Goal: Information Seeking & Learning: Learn about a topic

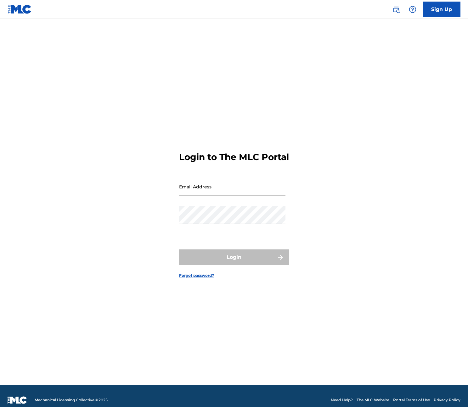
click at [191, 196] on input "Email Address" at bounding box center [232, 187] width 106 height 18
type input "[PERSON_NAME][EMAIL_ADDRESS][DOMAIN_NAME]"
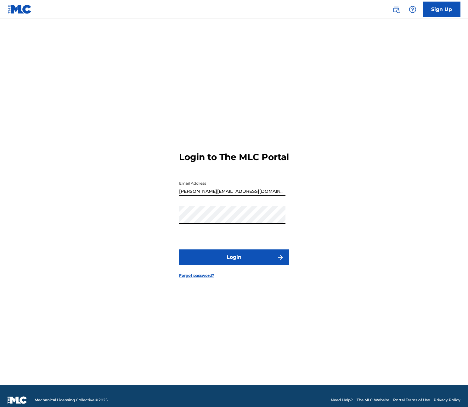
click at [179, 249] on button "Login" at bounding box center [234, 257] width 110 height 16
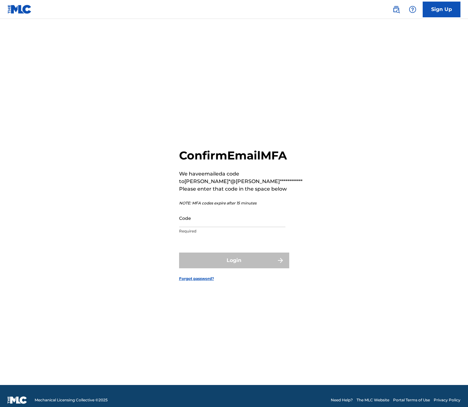
click at [192, 227] on input "Code" at bounding box center [232, 218] width 106 height 18
paste input "972037"
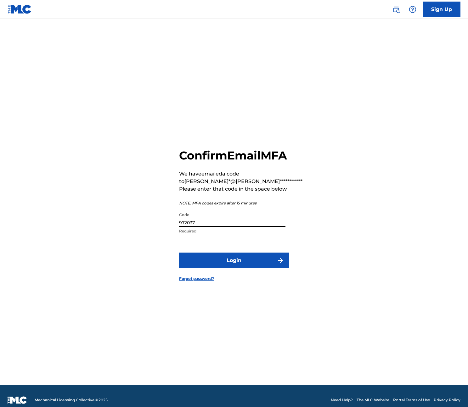
type input "972037"
click at [257, 266] on button "Login" at bounding box center [234, 261] width 110 height 16
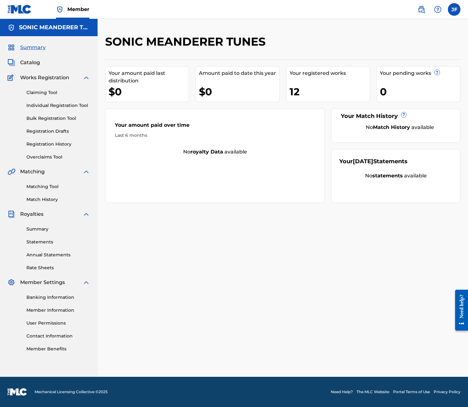
click at [48, 143] on link "Registration History" at bounding box center [58, 144] width 64 height 7
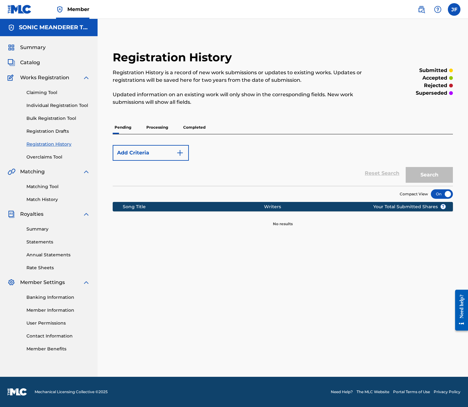
click at [48, 155] on link "Overclaims Tool" at bounding box center [58, 157] width 64 height 7
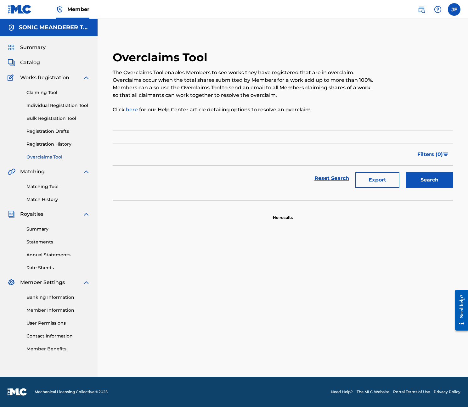
click at [51, 128] on link "Registration Drafts" at bounding box center [58, 131] width 64 height 7
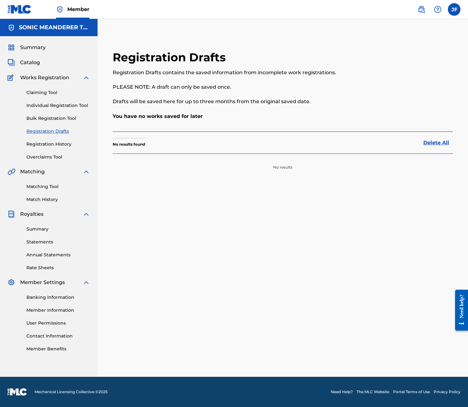
click at [52, 116] on link "Bulk Registration Tool" at bounding box center [58, 118] width 64 height 7
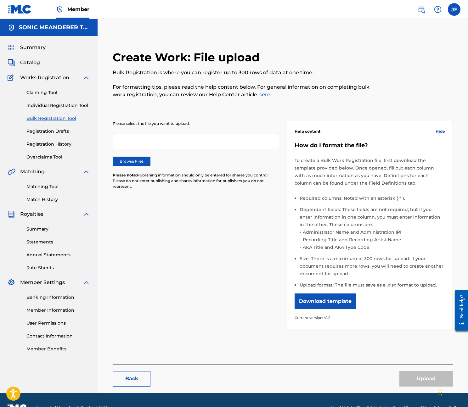
click at [49, 130] on link "Registration Drafts" at bounding box center [58, 131] width 64 height 7
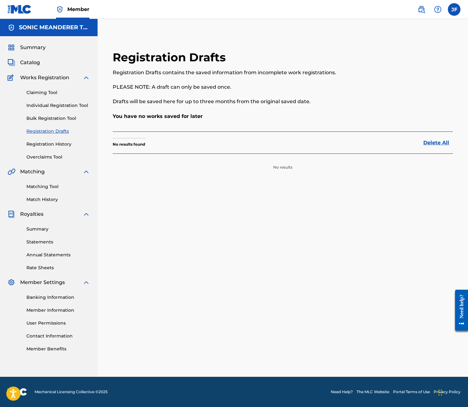
click at [50, 141] on link "Registration History" at bounding box center [58, 144] width 64 height 7
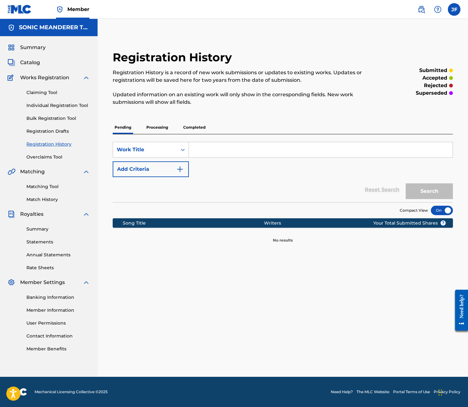
click at [35, 63] on span "Catalog" at bounding box center [30, 63] width 20 height 8
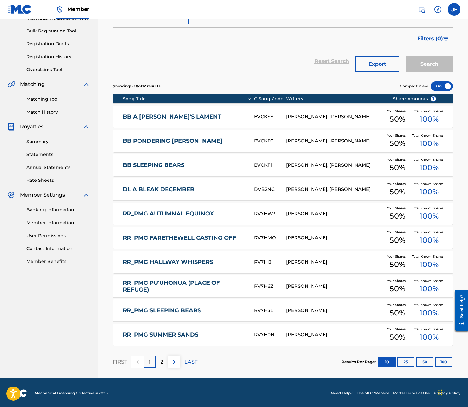
scroll to position [89, 0]
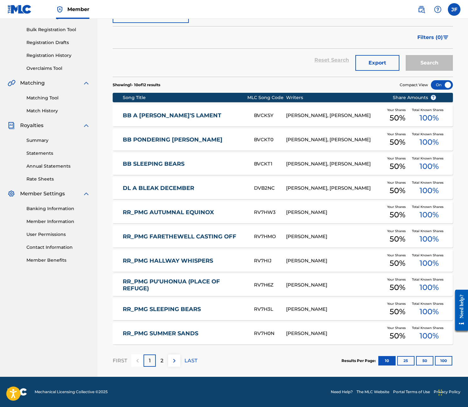
click at [155, 115] on link "BB A [PERSON_NAME]'S LAMENT" at bounding box center [184, 115] width 122 height 7
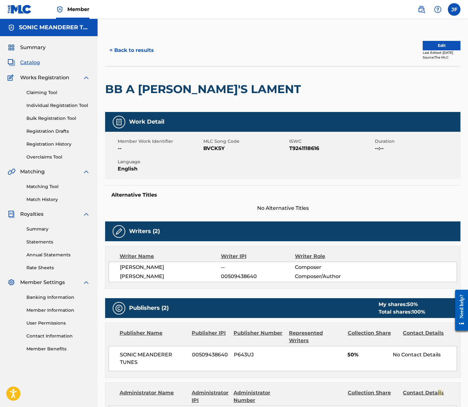
click at [210, 149] on span "BVCKSY" at bounding box center [245, 149] width 84 height 8
copy span "BVCKSY"
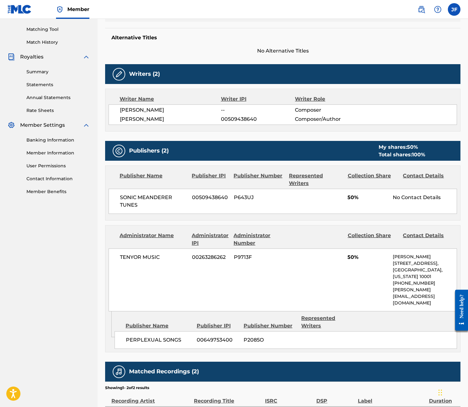
scroll to position [85, 0]
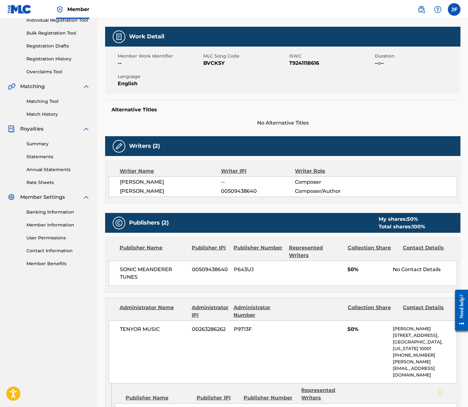
click at [139, 327] on span "TENYOR MUSIC" at bounding box center [153, 330] width 67 height 8
click at [159, 327] on span "TENYOR MUSIC" at bounding box center [153, 330] width 67 height 8
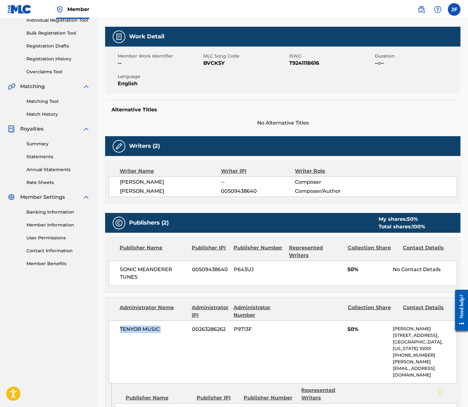
copy div "TENYOR MUSIC"
click at [217, 328] on span "00263286262" at bounding box center [210, 330] width 37 height 8
copy span "00263286262"
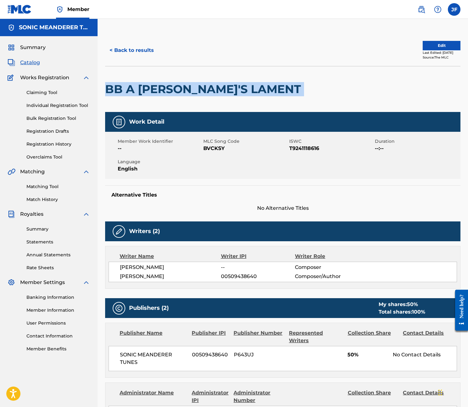
drag, startPoint x: 246, startPoint y: 86, endPoint x: 107, endPoint y: 91, distance: 139.5
click at [107, 91] on div "BB A [PERSON_NAME]'S LAMENT" at bounding box center [282, 89] width 355 height 46
copy div "BB A [PERSON_NAME]'S LAMENT"
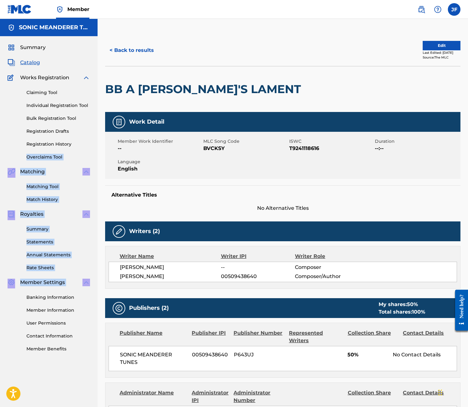
drag, startPoint x: -75, startPoint y: 281, endPoint x: -92, endPoint y: 310, distance: 34.0
click at [0, 310] on html "Accessibility Screen-Reader Guide, Feedback, and Issue Reporting | New window C…" at bounding box center [234, 203] width 468 height 407
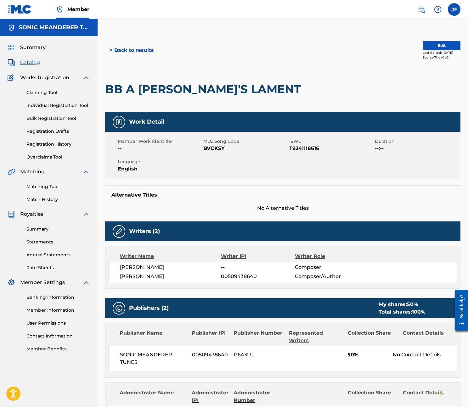
click at [77, 342] on div "Banking Information Member Information User Permissions Contact Information Mem…" at bounding box center [49, 319] width 82 height 66
click at [25, 10] on img at bounding box center [20, 9] width 24 height 9
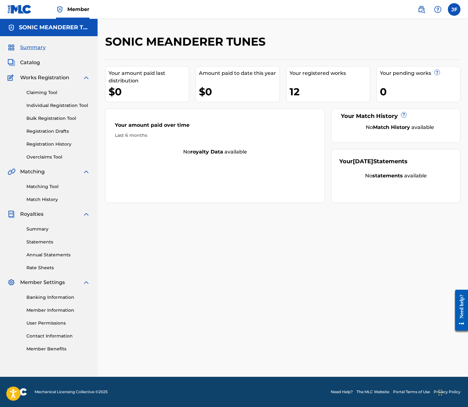
click at [53, 156] on link "Overclaims Tool" at bounding box center [58, 157] width 64 height 7
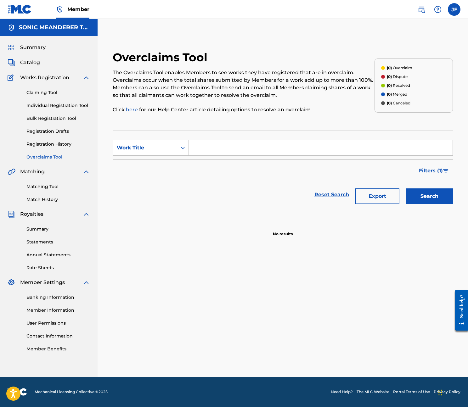
click at [54, 130] on link "Registration Drafts" at bounding box center [58, 131] width 64 height 7
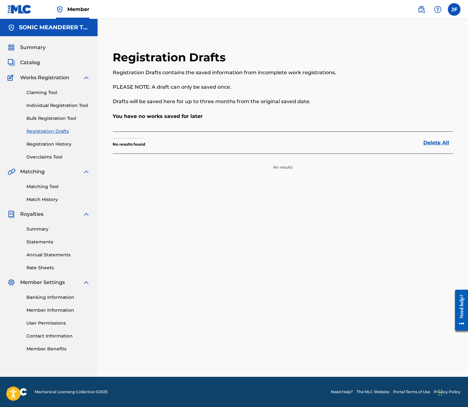
click at [54, 113] on div "Claiming Tool Individual Registration Tool Bulk Registration Tool Registration …" at bounding box center [49, 120] width 82 height 79
click at [54, 106] on link "Individual Registration Tool" at bounding box center [58, 105] width 64 height 7
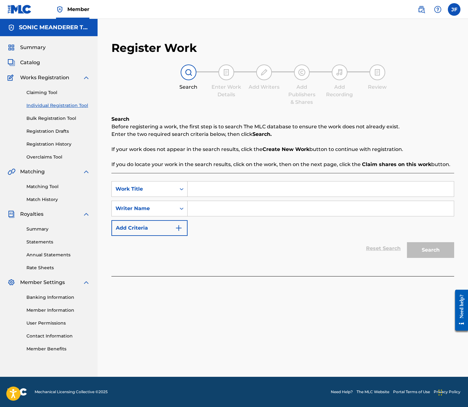
click at [52, 89] on link "Claiming Tool" at bounding box center [58, 92] width 64 height 7
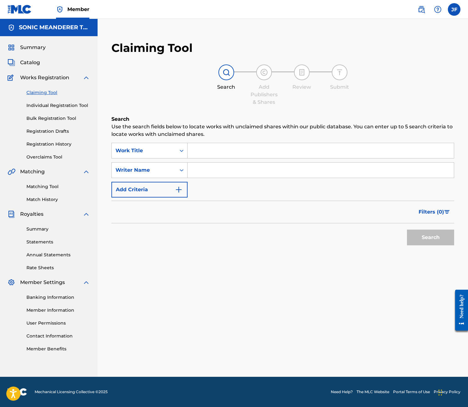
click at [293, 267] on div "Search Use the search fields below to locate works with unclaimed shares within…" at bounding box center [282, 197] width 343 height 165
click at [423, 8] on img at bounding box center [421, 10] width 8 height 8
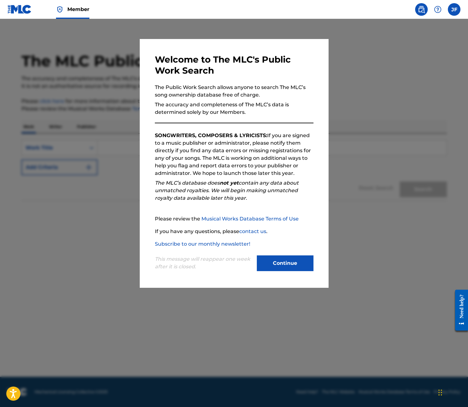
click at [290, 260] on button "Continue" at bounding box center [285, 263] width 57 height 16
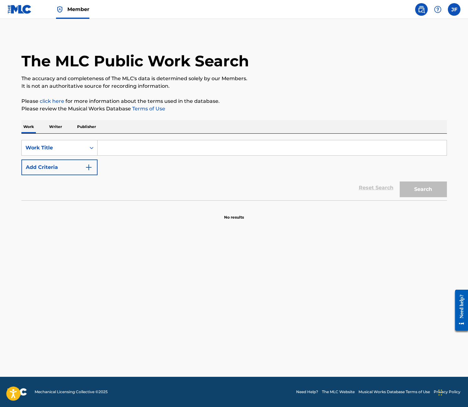
click at [21, 11] on img at bounding box center [20, 9] width 24 height 9
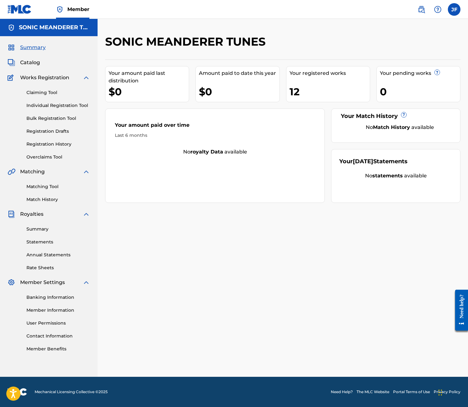
click at [453, 13] on label at bounding box center [454, 9] width 13 height 13
click at [454, 9] on input "[PERSON_NAME] Filkins [EMAIL_ADDRESS][DOMAIN_NAME] Notification Preferences Pro…" at bounding box center [454, 9] width 0 height 0
click at [160, 273] on div "SONIC MEANDERER TUNES Your amount paid last distribution $0 Amount paid to date…" at bounding box center [283, 206] width 370 height 342
click at [38, 63] on span "Catalog" at bounding box center [30, 63] width 20 height 8
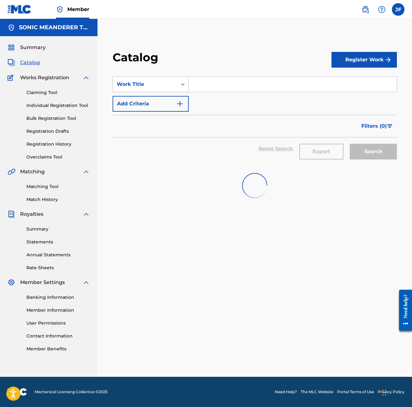
drag, startPoint x: 199, startPoint y: 198, endPoint x: 196, endPoint y: 195, distance: 4.1
click at [199, 197] on div at bounding box center [255, 185] width 284 height 40
click at [49, 145] on link "Registration History" at bounding box center [58, 144] width 64 height 7
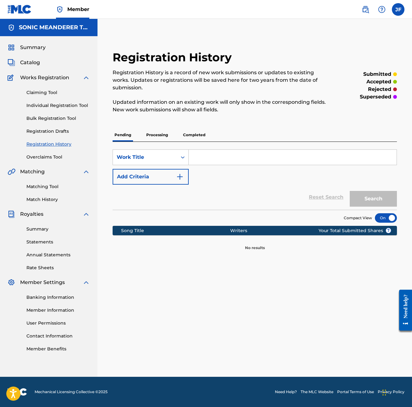
click at [46, 132] on link "Registration Drafts" at bounding box center [58, 131] width 64 height 7
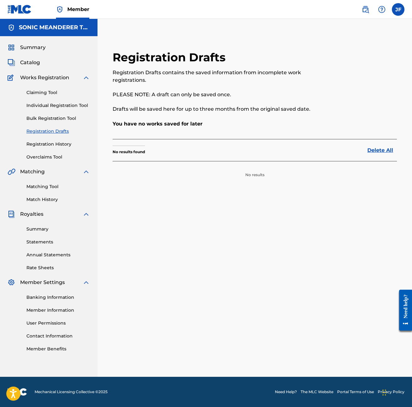
click at [43, 120] on link "Bulk Registration Tool" at bounding box center [58, 118] width 64 height 7
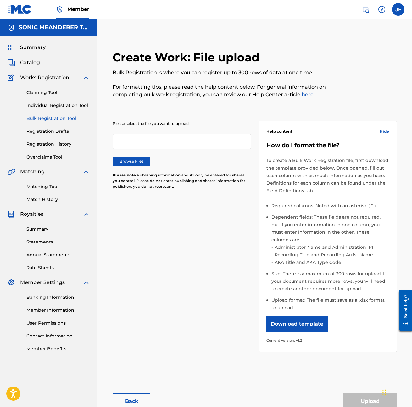
click at [40, 102] on link "Individual Registration Tool" at bounding box center [58, 105] width 64 height 7
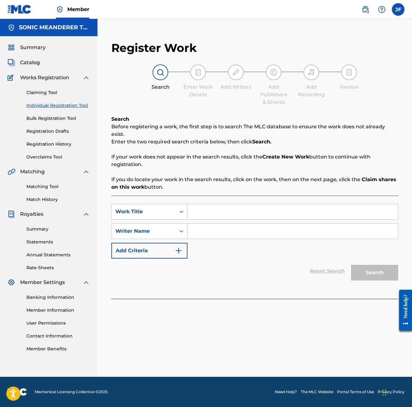
click at [33, 62] on span "Catalog" at bounding box center [30, 63] width 20 height 8
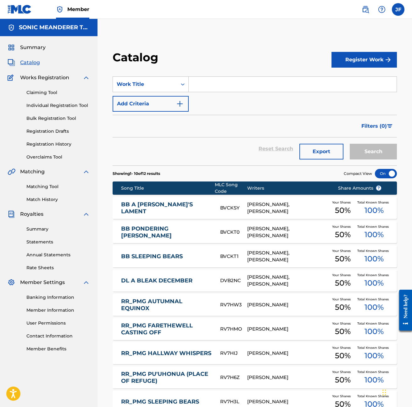
click at [164, 209] on link "BB A [PERSON_NAME]'S LAMENT" at bounding box center [166, 208] width 91 height 14
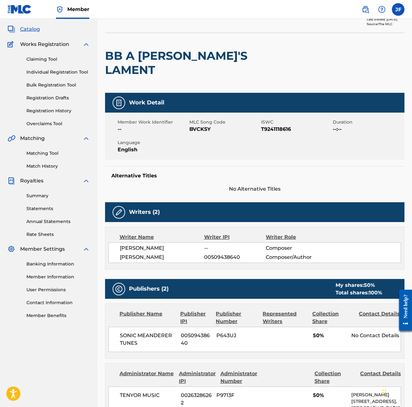
scroll to position [221, 0]
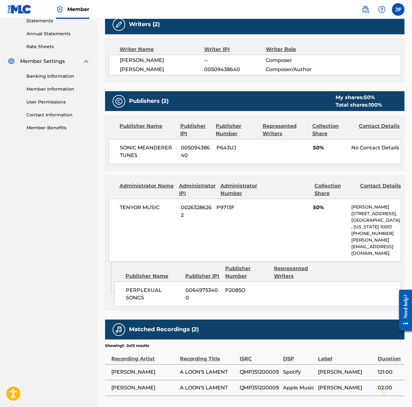
click at [122, 204] on span "TENYOR MUSIC" at bounding box center [148, 208] width 56 height 8
copy div "TENYOR MUSIC"
click at [192, 204] on span "00263286262" at bounding box center [196, 211] width 31 height 15
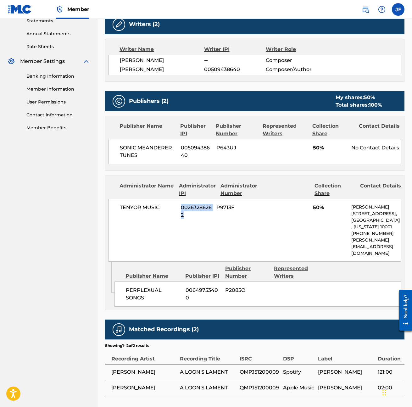
drag, startPoint x: 178, startPoint y: 191, endPoint x: 200, endPoint y: 200, distance: 23.8
click at [200, 200] on div "TENYOR MUSIC 00263286262 P9713F 50% [PERSON_NAME] [STREET_ADDRESS][US_STATE] [P…" at bounding box center [255, 230] width 293 height 63
click at [139, 204] on span "TENYOR MUSIC" at bounding box center [148, 208] width 56 height 8
click at [155, 287] on span "PERPLEXUAL SONGS" at bounding box center [153, 294] width 55 height 15
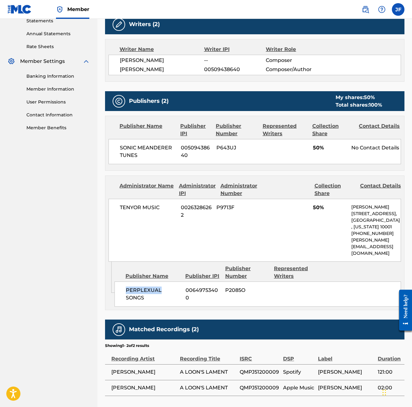
click at [155, 287] on span "PERPLEXUAL SONGS" at bounding box center [153, 294] width 55 height 15
copy div "PERPLEXUAL SONGS"
click at [227, 287] on span "P2085O" at bounding box center [247, 291] width 44 height 8
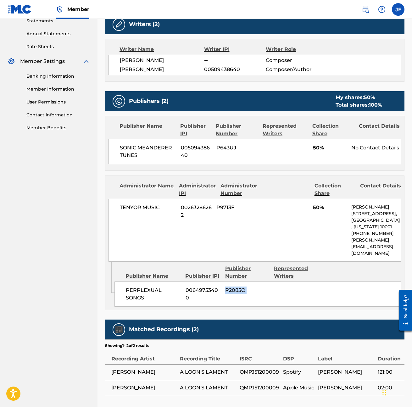
click at [227, 287] on span "P2085O" at bounding box center [247, 291] width 44 height 8
copy div "P2085O My shares: 50 % Total shares: 100 %"
click at [196, 287] on span "00649753400" at bounding box center [203, 294] width 35 height 15
copy span "00649753400"
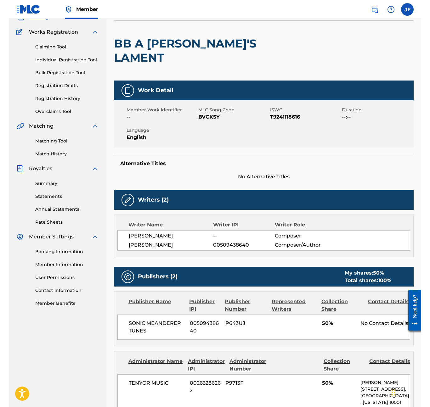
scroll to position [0, 0]
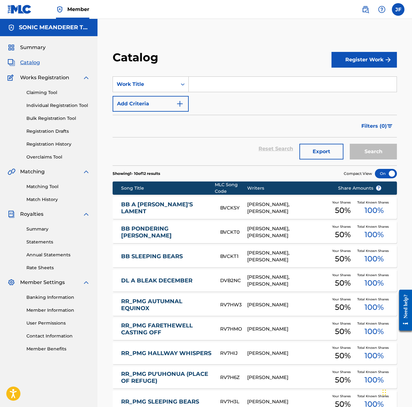
click at [159, 229] on link "BB PONDERING [PERSON_NAME]" at bounding box center [166, 232] width 91 height 14
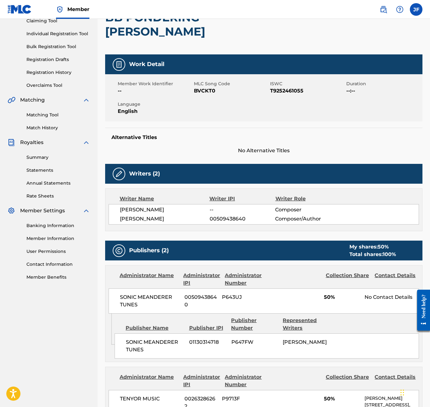
scroll to position [163, 0]
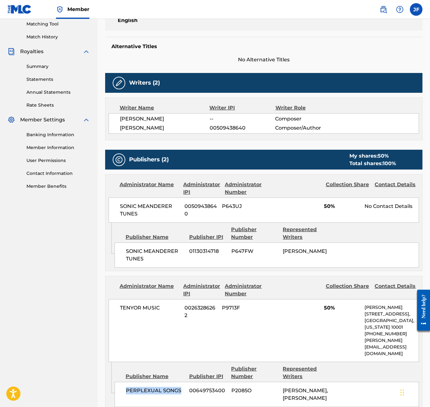
drag, startPoint x: 180, startPoint y: 364, endPoint x: 119, endPoint y: 363, distance: 61.0
click at [119, 382] on div "PERPLEXUAL SONGS 00649753400 P2085O [PERSON_NAME], [PERSON_NAME]" at bounding box center [267, 394] width 304 height 25
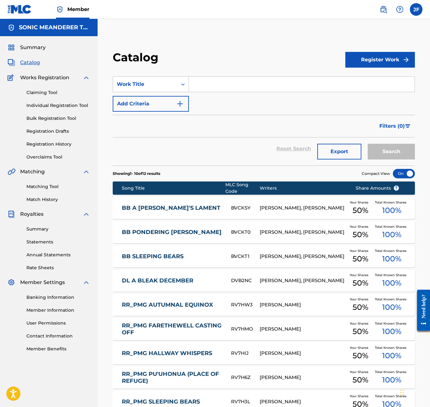
click at [161, 254] on link "BB SLEEPING BEARS" at bounding box center [172, 256] width 101 height 7
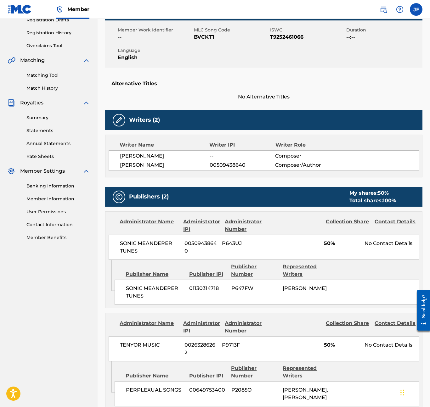
scroll to position [263, 0]
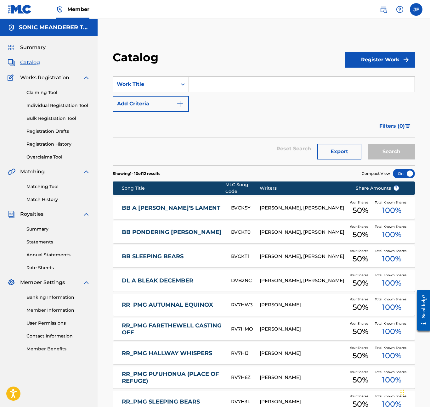
click at [170, 280] on link "DL A BLEAK DECEMBER" at bounding box center [172, 280] width 101 height 7
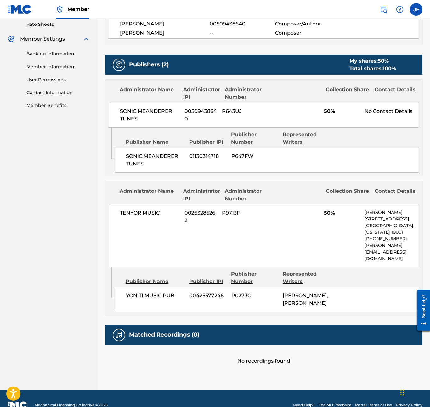
scroll to position [242, 0]
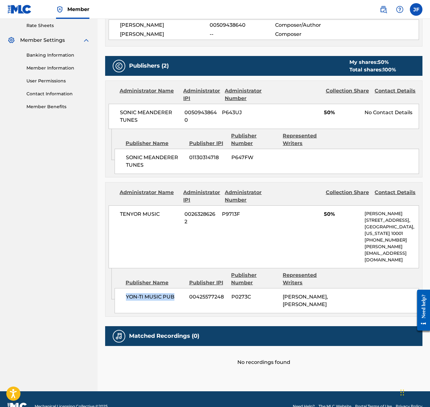
drag, startPoint x: 179, startPoint y: 284, endPoint x: 118, endPoint y: 283, distance: 61.4
click at [118, 288] on div "YON-TI MUSIC PUB 00425577248 P0273C [PERSON_NAME], [PERSON_NAME]" at bounding box center [267, 300] width 304 height 25
copy span "YON-TI MUSIC PUB"
click at [198, 288] on div "YON-TI MUSIC PUB 00425577248 P0273C [PERSON_NAME], [PERSON_NAME]" at bounding box center [267, 300] width 304 height 25
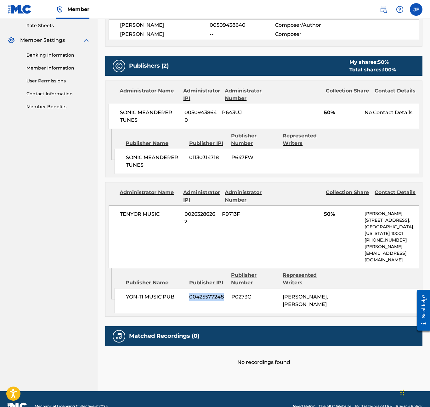
copy span "00425577248"
click at [245, 293] on span "P0273C" at bounding box center [254, 297] width 47 height 8
click at [142, 215] on span "TENYOR MUSIC" at bounding box center [150, 214] width 60 height 8
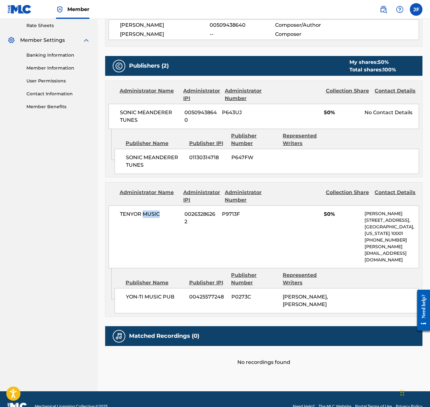
click at [142, 215] on span "TENYOR MUSIC" at bounding box center [150, 214] width 60 height 8
click at [166, 211] on span "TENYOR MUSIC" at bounding box center [150, 214] width 60 height 8
drag, startPoint x: 166, startPoint y: 211, endPoint x: 116, endPoint y: 212, distance: 50.3
click at [116, 212] on div "TENYOR MUSIC 00263286262 P9713F 50% [PERSON_NAME] [STREET_ADDRESS][US_STATE] [P…" at bounding box center [264, 236] width 310 height 63
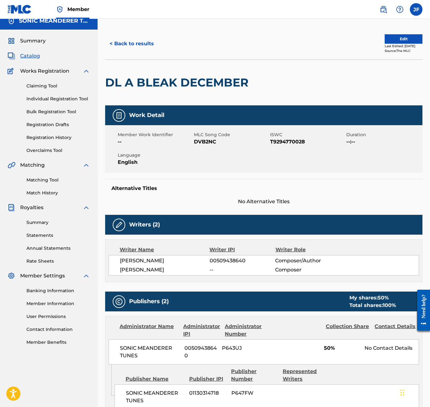
scroll to position [0, 0]
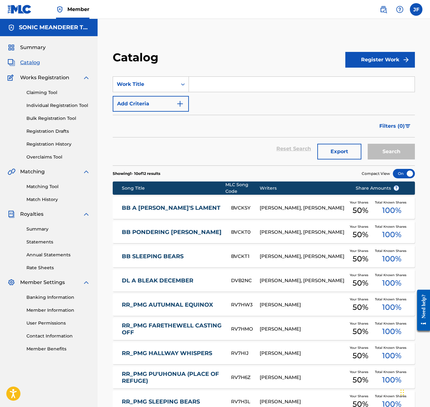
click at [188, 308] on link "RR_PMG AUTUMNAL EQUINOX" at bounding box center [172, 304] width 101 height 7
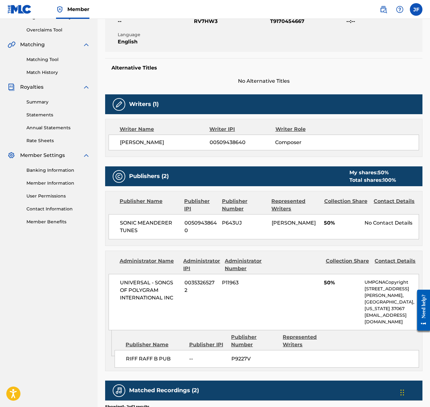
scroll to position [145, 0]
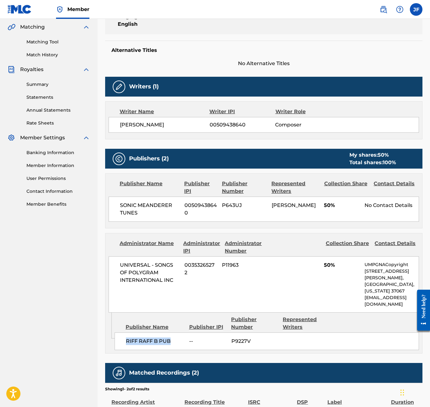
drag, startPoint x: 174, startPoint y: 341, endPoint x: 117, endPoint y: 343, distance: 57.0
click at [117, 343] on div "RIFF RAFF B PUB -- P9227V" at bounding box center [267, 342] width 304 height 18
click at [239, 343] on span "P9227V" at bounding box center [254, 342] width 47 height 8
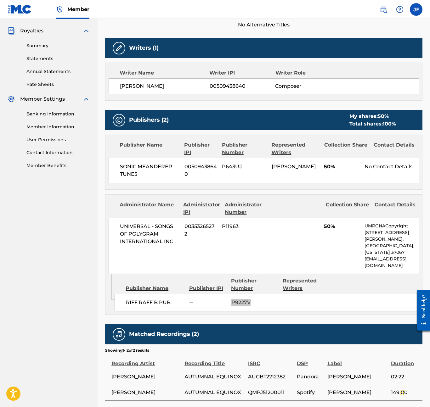
scroll to position [184, 0]
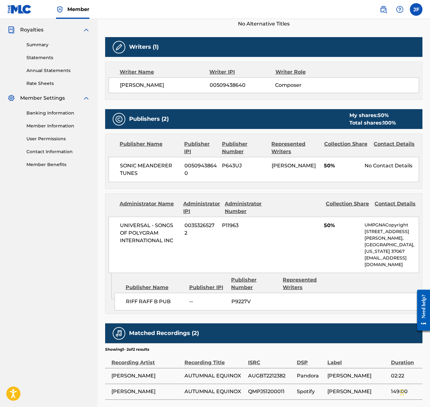
click at [119, 222] on div "UNIVERSAL - SONGS OF POLYGRAM INTERNATIONAL INC 00353265272 P11963 50% UMPGNACo…" at bounding box center [264, 245] width 310 height 56
drag, startPoint x: 118, startPoint y: 224, endPoint x: 173, endPoint y: 239, distance: 56.8
click at [173, 239] on div "UNIVERSAL - SONGS OF POLYGRAM INTERNATIONAL INC 00353265272 P11963 50% UMPGNACo…" at bounding box center [264, 245] width 310 height 56
click at [177, 241] on span "UNIVERSAL - SONGS OF POLYGRAM INTERNATIONAL INC" at bounding box center [150, 233] width 60 height 23
drag, startPoint x: 174, startPoint y: 241, endPoint x: 120, endPoint y: 226, distance: 56.3
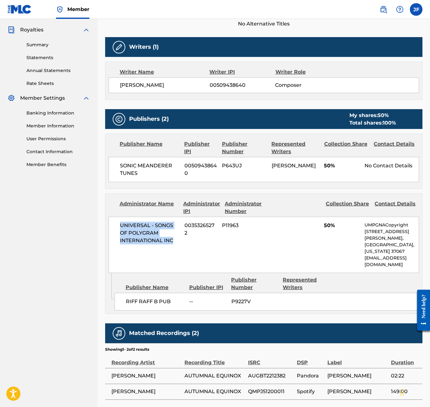
click at [120, 226] on span "UNIVERSAL - SONGS OF POLYGRAM INTERNATIONAL INC" at bounding box center [150, 233] width 60 height 23
click at [184, 224] on span "00353265272" at bounding box center [200, 229] width 33 height 15
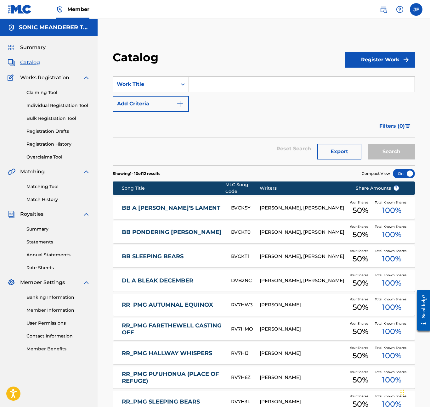
click at [193, 323] on link "RR_PMG FARETHEWELL CASTING OFF" at bounding box center [172, 329] width 101 height 14
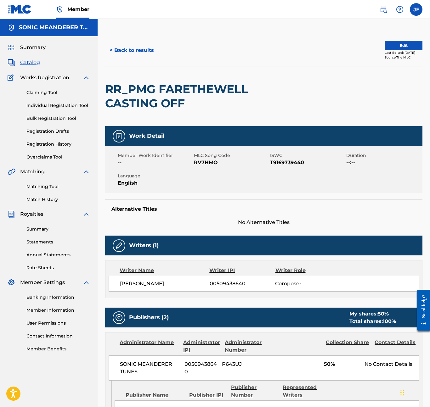
scroll to position [221, 0]
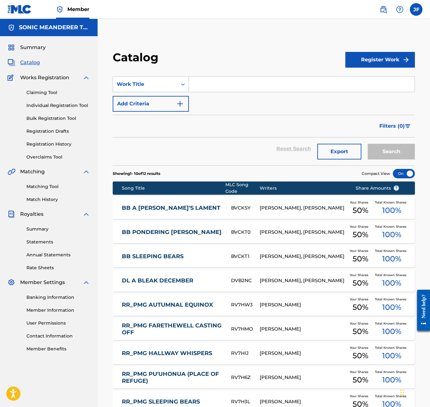
scroll to position [92, 0]
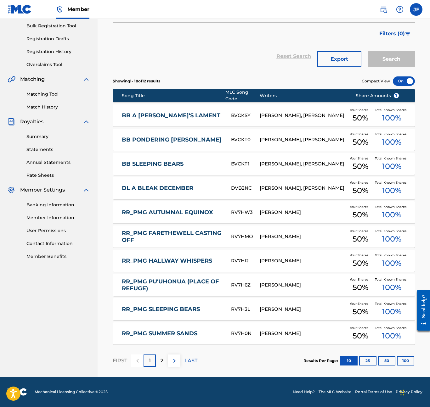
click at [182, 259] on link "RR_PMG HALLWAY WHISPERS" at bounding box center [172, 260] width 101 height 7
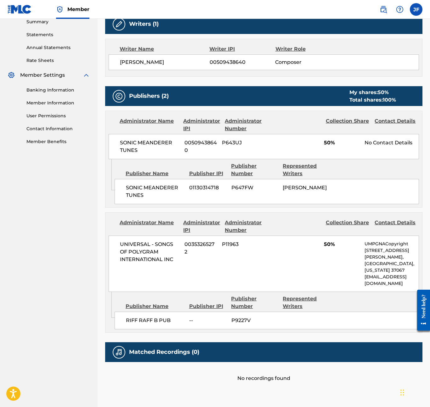
scroll to position [228, 0]
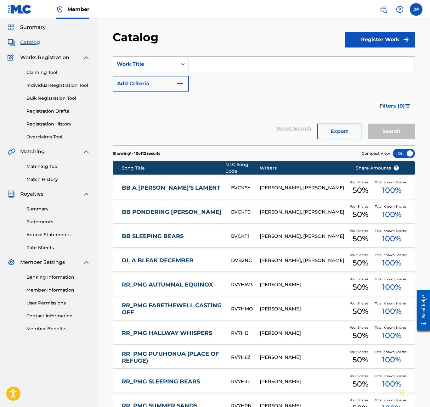
scroll to position [92, 0]
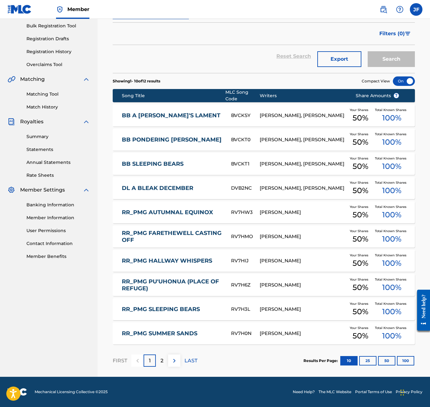
click at [184, 278] on link "RR_PMG PU'UHONUA (PLACE OF REFUGE)" at bounding box center [172, 285] width 101 height 14
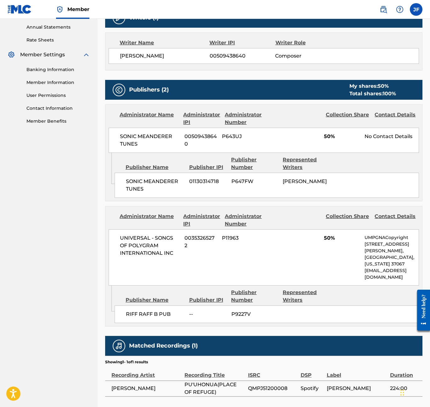
scroll to position [273, 0]
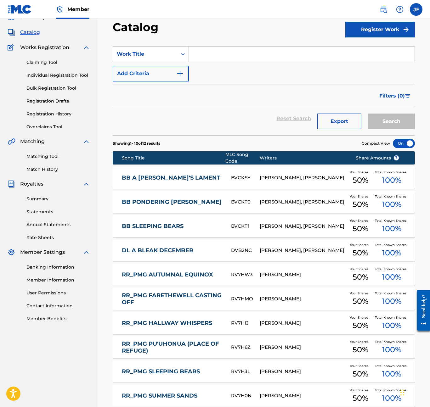
scroll to position [92, 0]
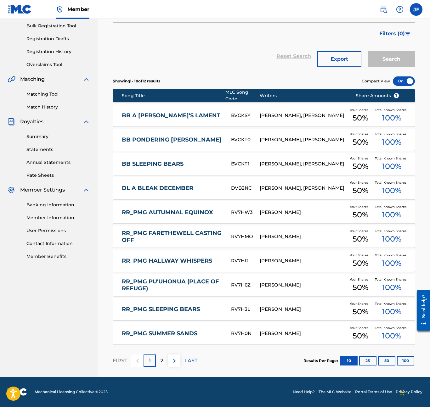
click at [189, 307] on link "RR_PMG SLEEPING BEARS" at bounding box center [172, 309] width 101 height 7
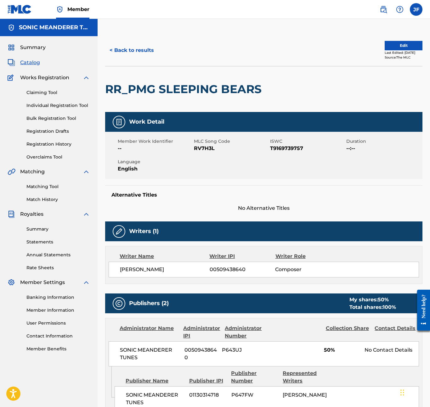
scroll to position [238, 0]
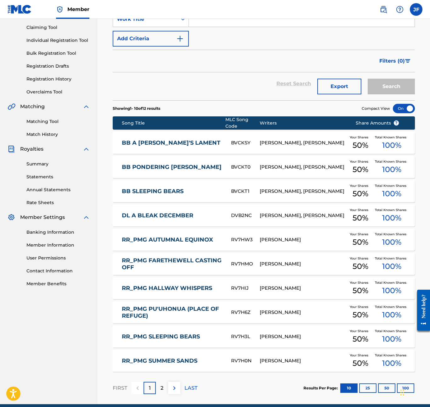
scroll to position [92, 0]
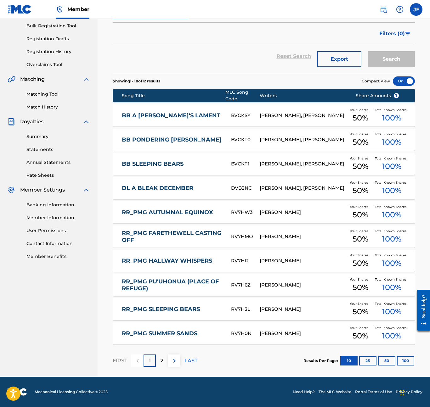
click at [179, 331] on link "RR_PMG SUMMER SANDS" at bounding box center [172, 333] width 101 height 7
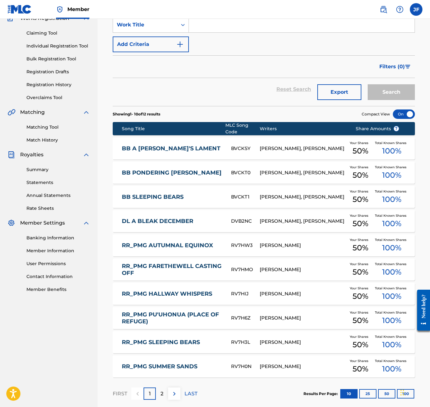
scroll to position [92, 0]
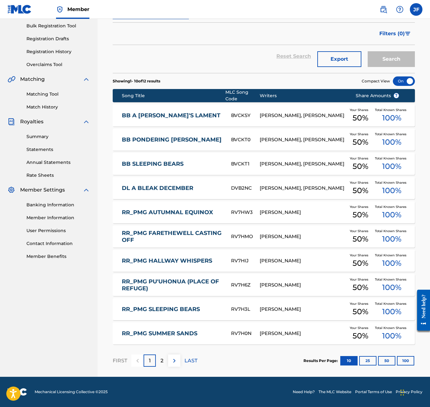
click at [164, 361] on div "2" at bounding box center [162, 361] width 12 height 12
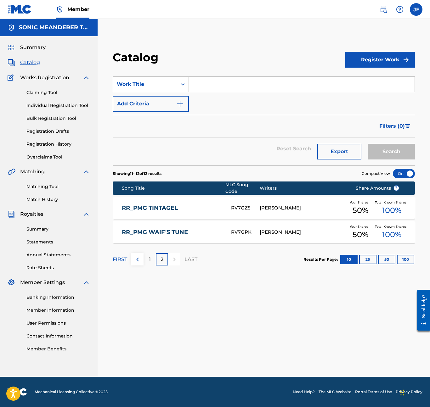
click at [161, 206] on link "RR_PMG TINTAGEL" at bounding box center [172, 207] width 101 height 7
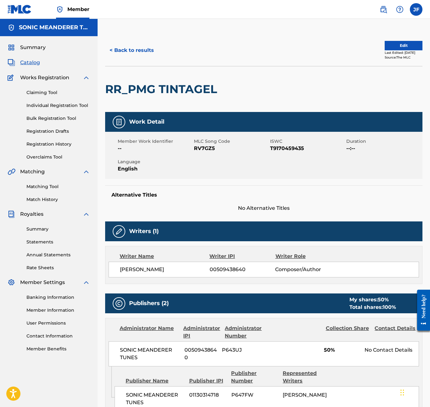
scroll to position [259, 0]
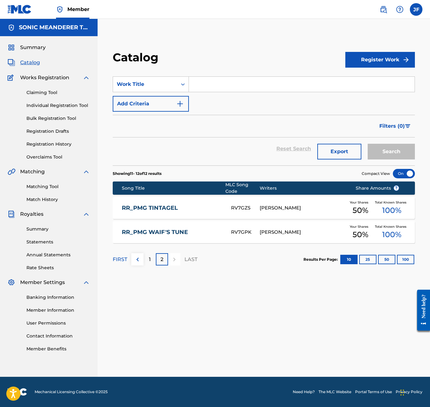
click at [146, 232] on link "RR_PMG WAIF'S TUNE" at bounding box center [172, 232] width 101 height 7
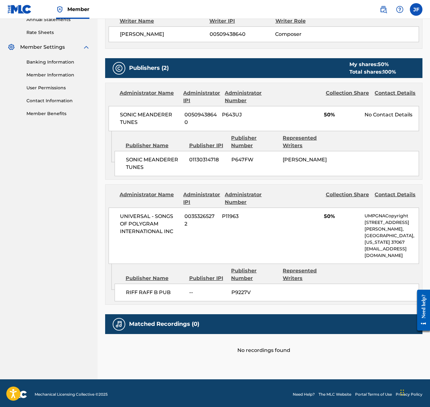
scroll to position [238, 0]
